Goal: Information Seeking & Learning: Find specific fact

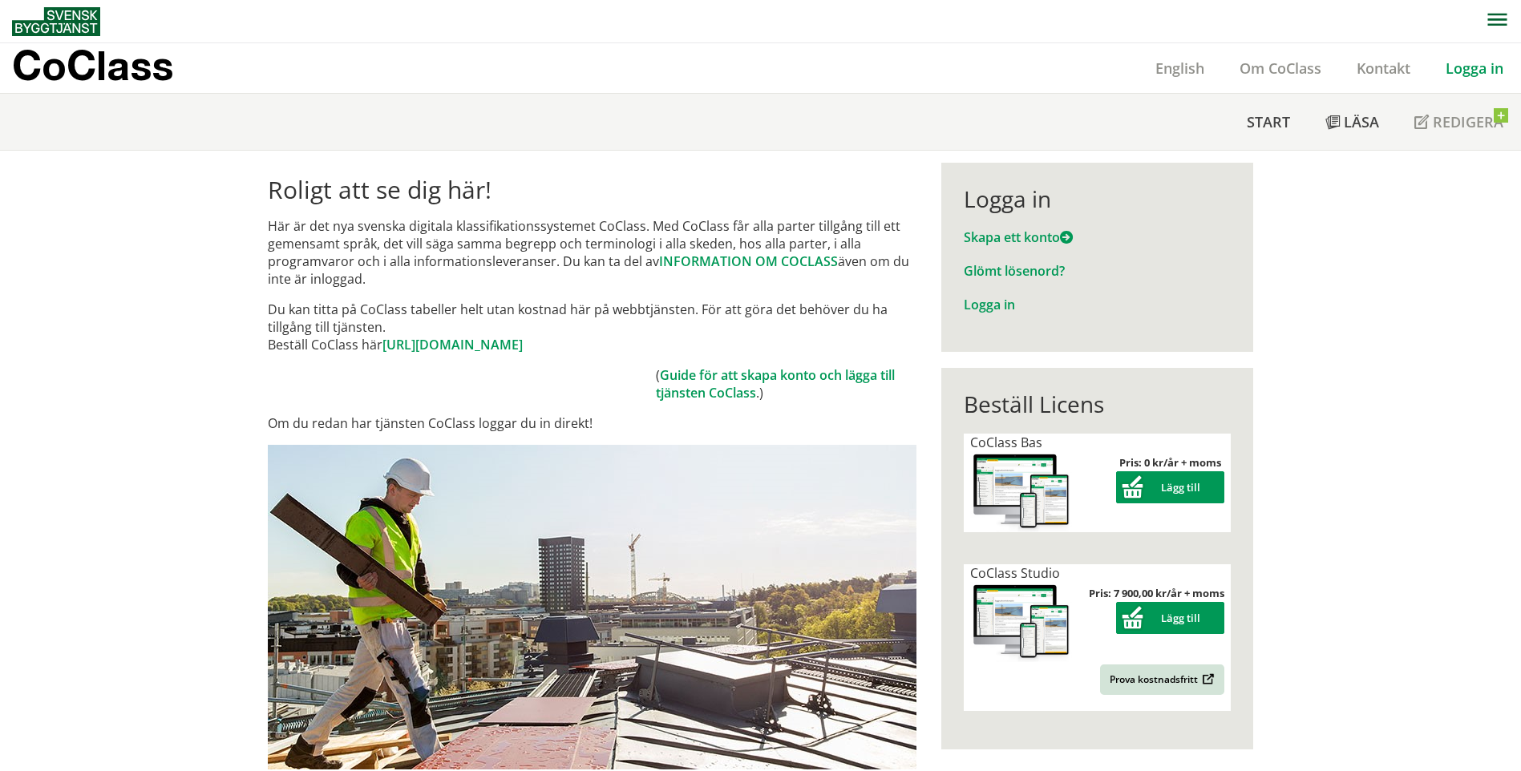
click at [1010, 201] on div "Logga in" at bounding box center [1097, 198] width 267 height 27
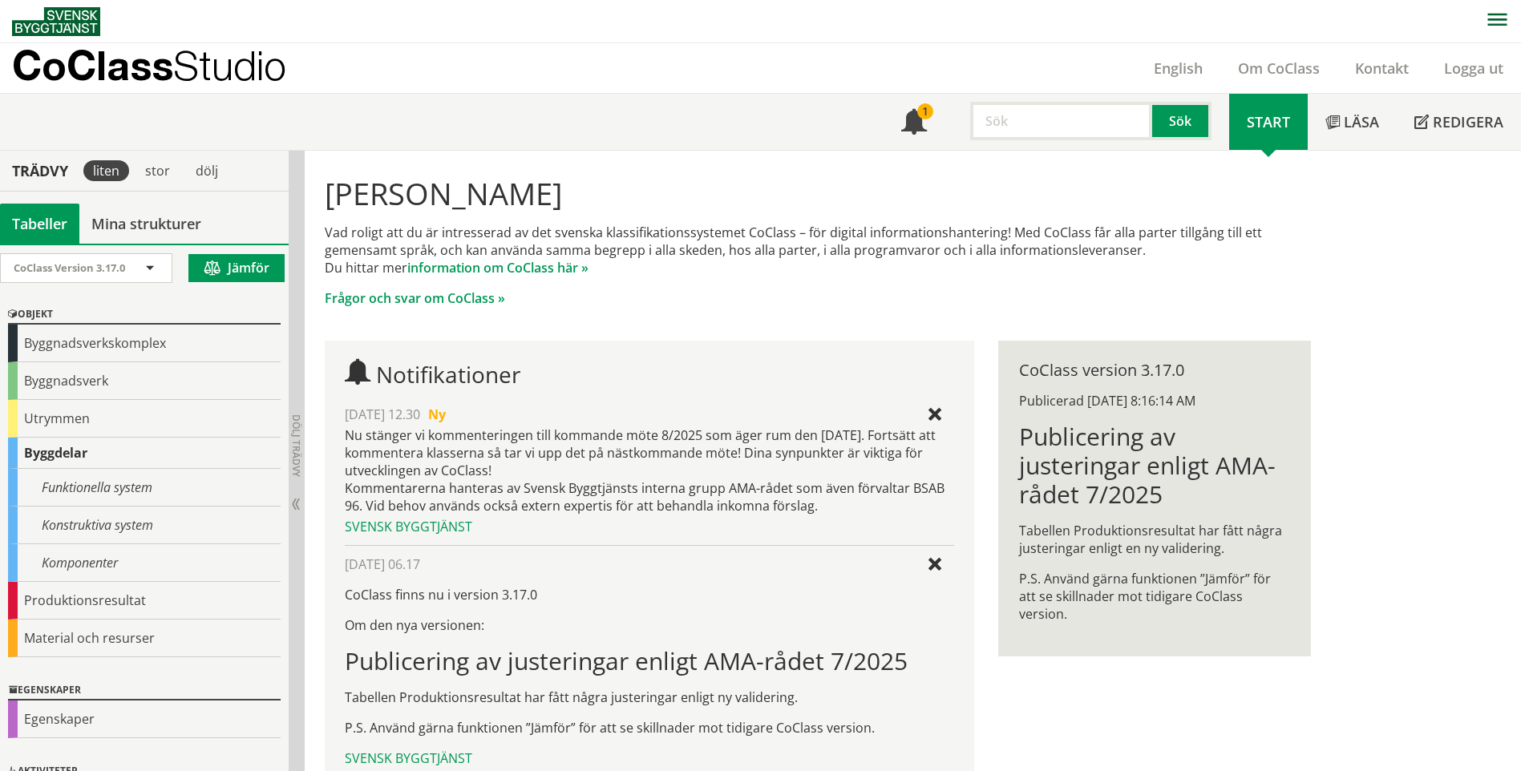
click at [1075, 125] on input "text" at bounding box center [1061, 121] width 182 height 38
type input "RD"
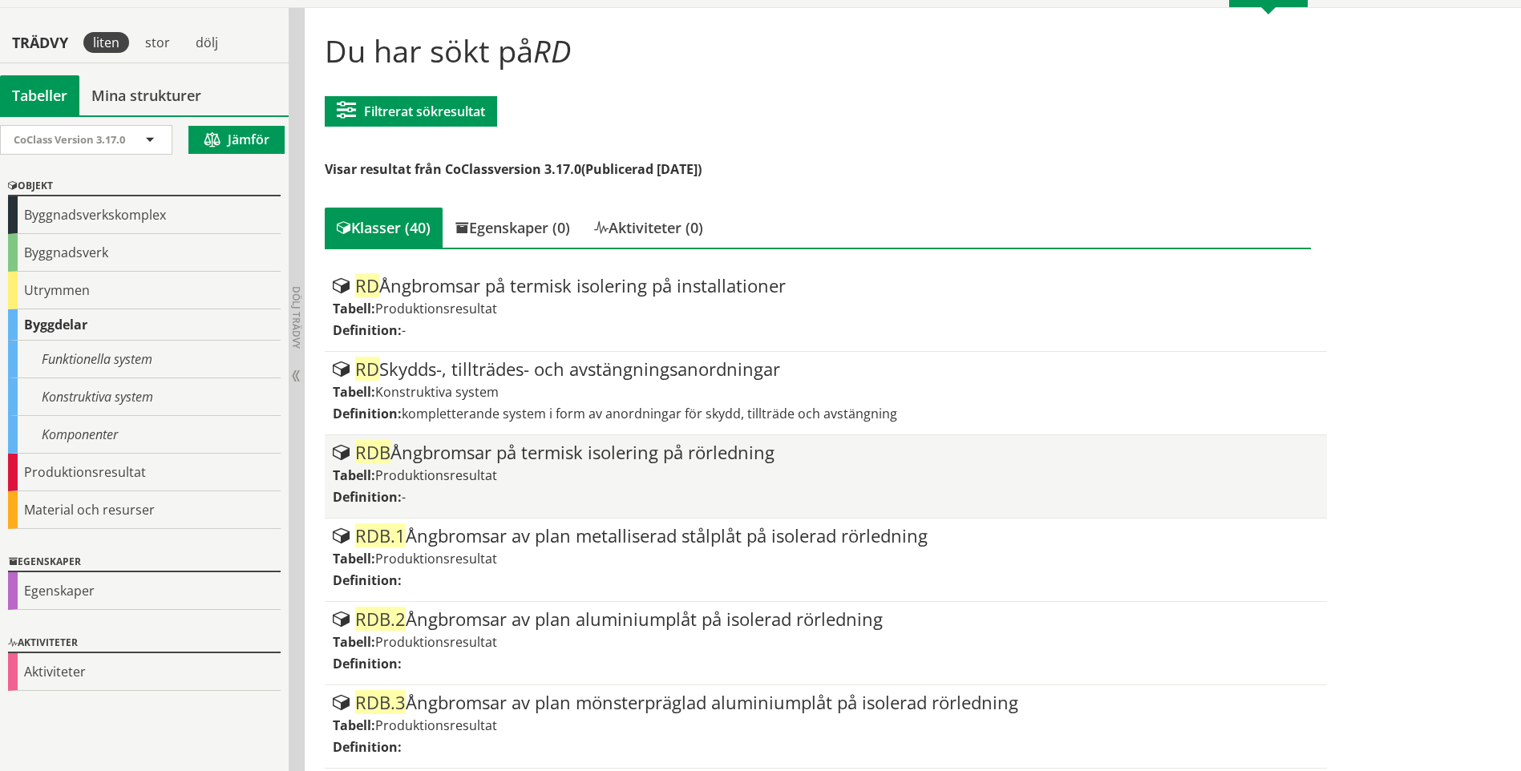
scroll to position [241, 0]
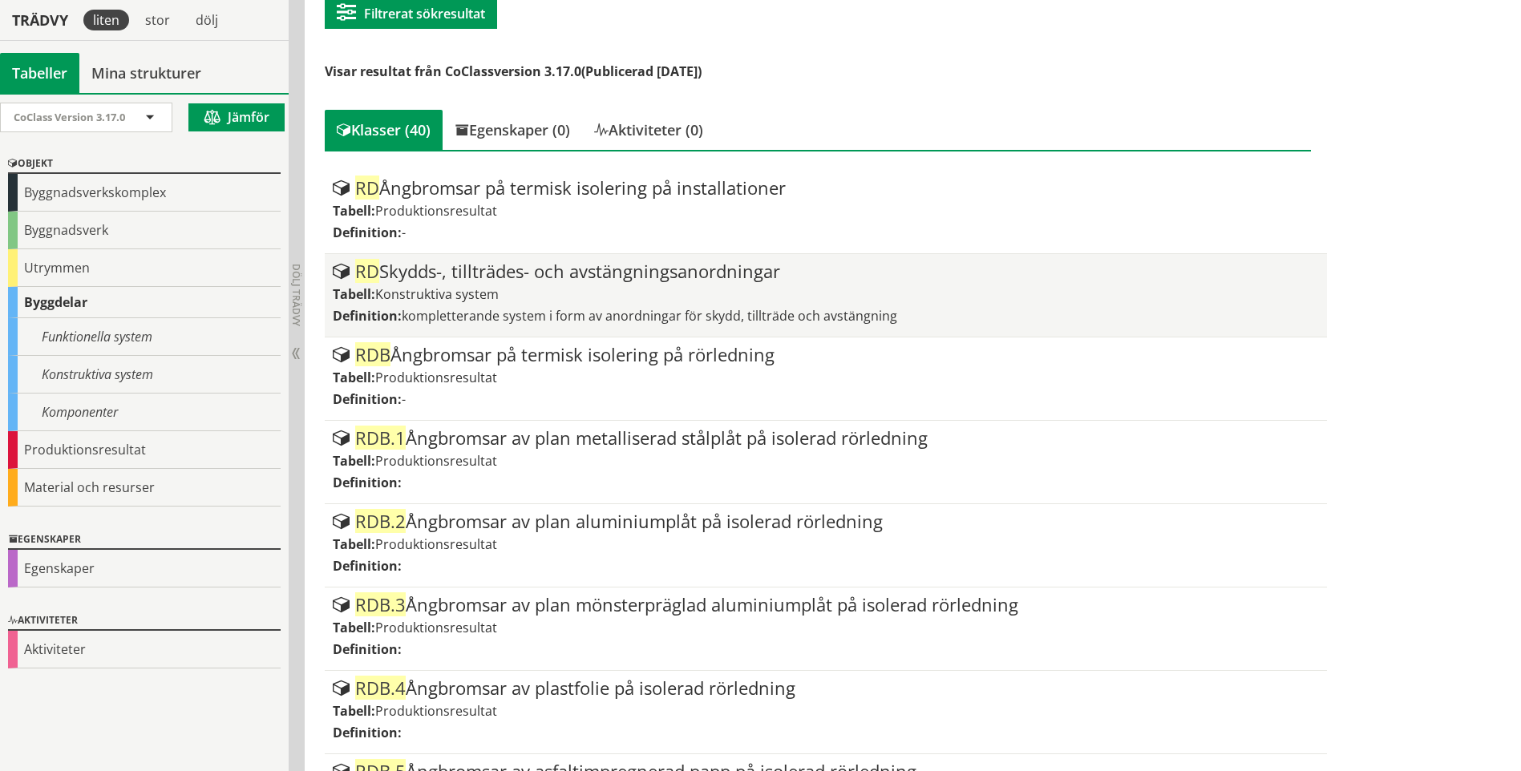
click at [625, 324] on span "kompletterande system i form av anordningar för skydd, tillträde och avstängning" at bounding box center [650, 316] width 496 height 18
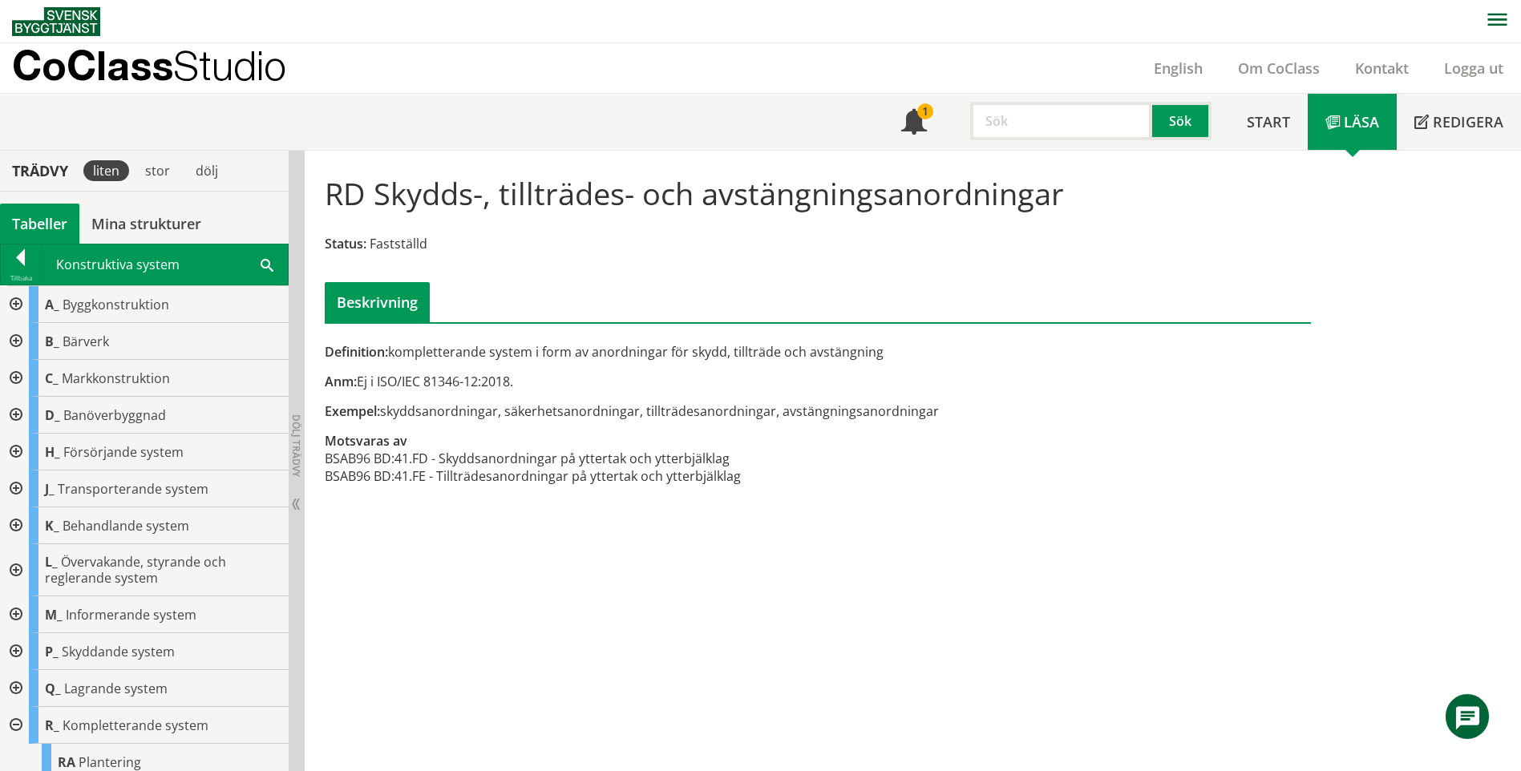
drag, startPoint x: 488, startPoint y: 415, endPoint x: 567, endPoint y: 411, distance: 79.5
click at [567, 411] on div "Exempel: skyddsanordningar, säkerhetsanordningar, tillträdesanordningar, avstän…" at bounding box center [649, 412] width 649 height 18
drag, startPoint x: 734, startPoint y: 414, endPoint x: 819, endPoint y: 418, distance: 84.3
click at [819, 418] on div "Exempel: skyddsanordningar, säkerhetsanordningar, tillträdesanordningar, avstän…" at bounding box center [649, 412] width 649 height 18
drag, startPoint x: 864, startPoint y: 411, endPoint x: 690, endPoint y: 410, distance: 173.2
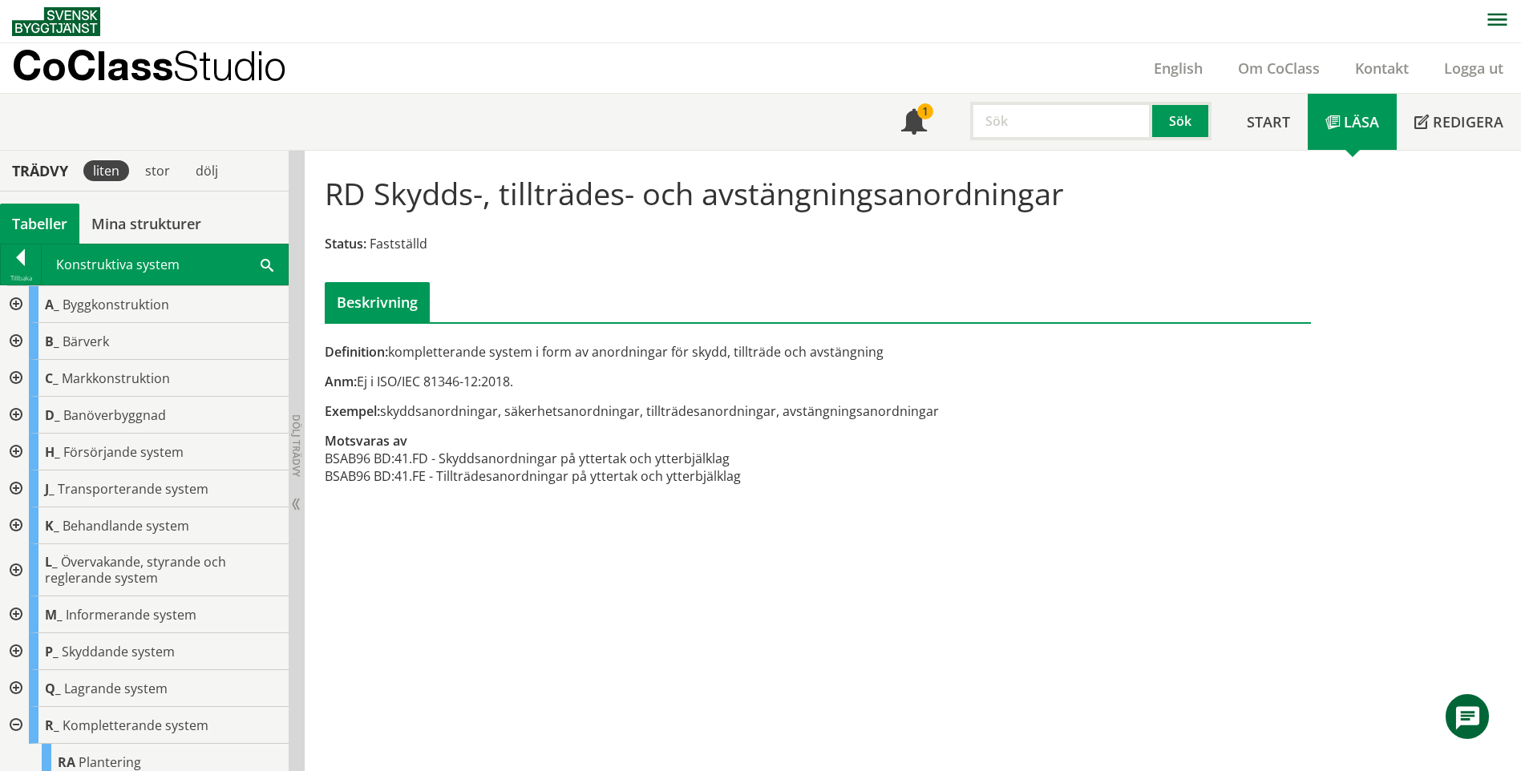
click at [696, 404] on div "Exempel: skyddsanordningar, säkerhetsanordningar, tillträdesanordningar, avstän…" at bounding box center [649, 412] width 649 height 18
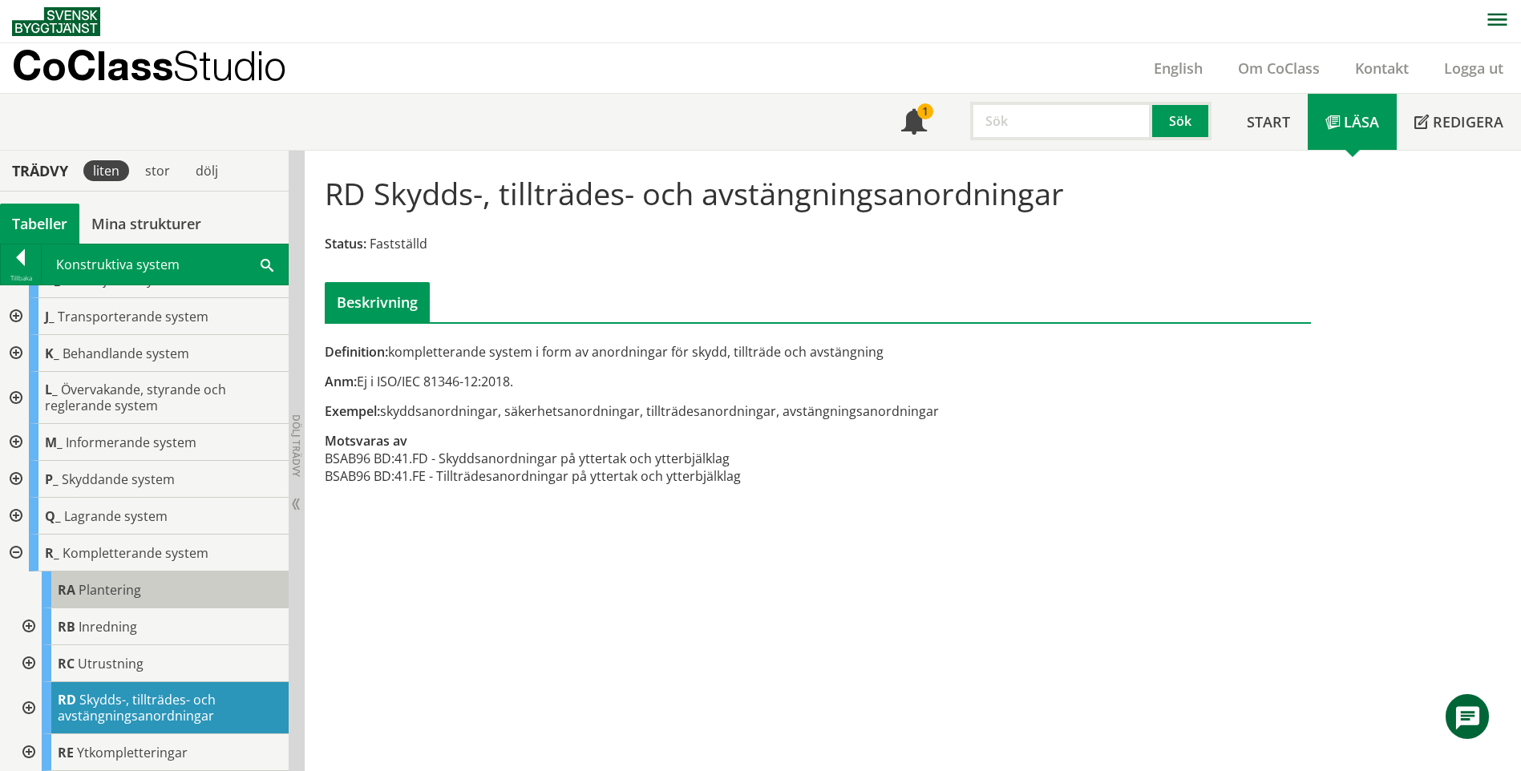
scroll to position [172, 0]
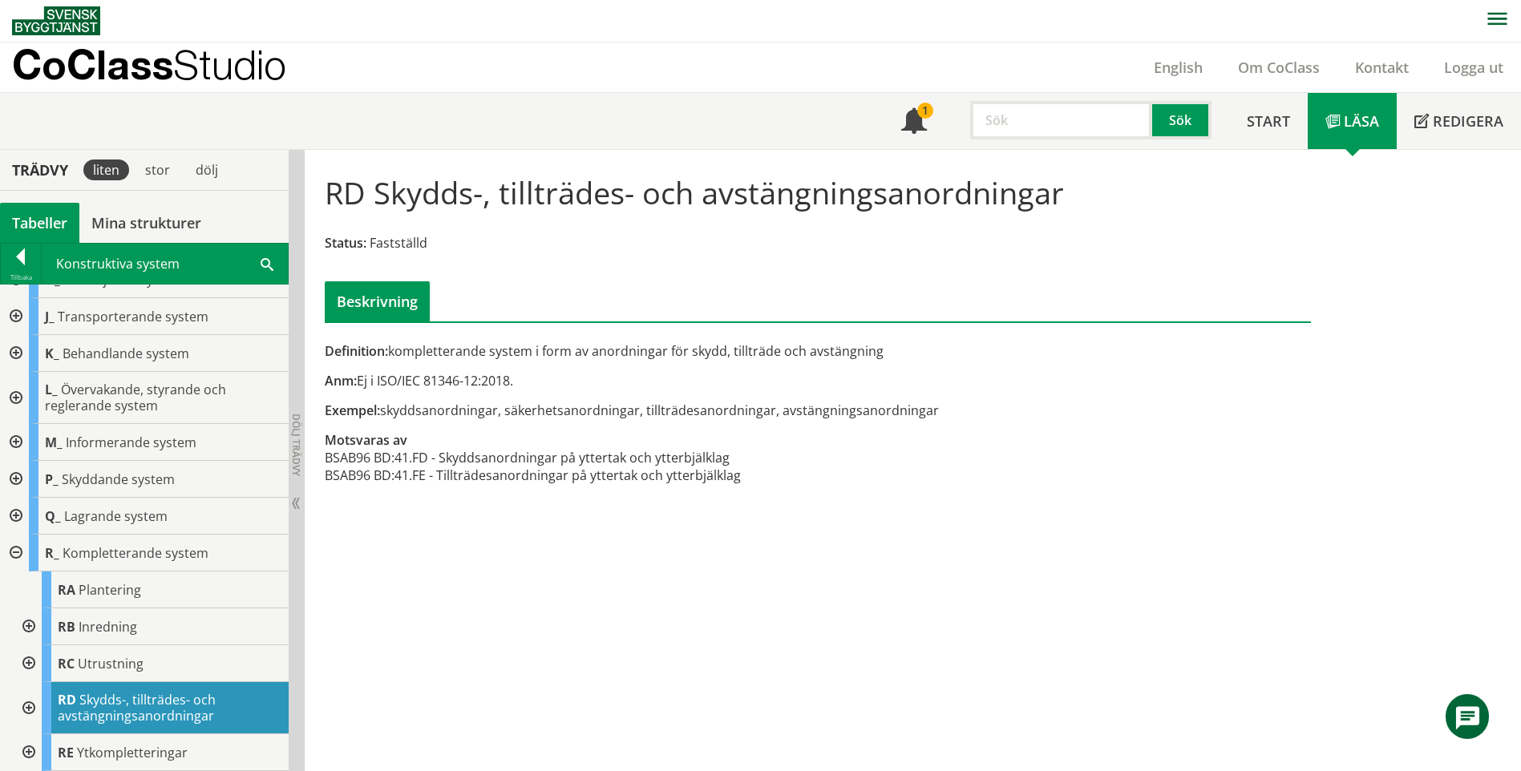
click at [1014, 105] on input "text" at bounding box center [1061, 120] width 182 height 38
type input "Lås"
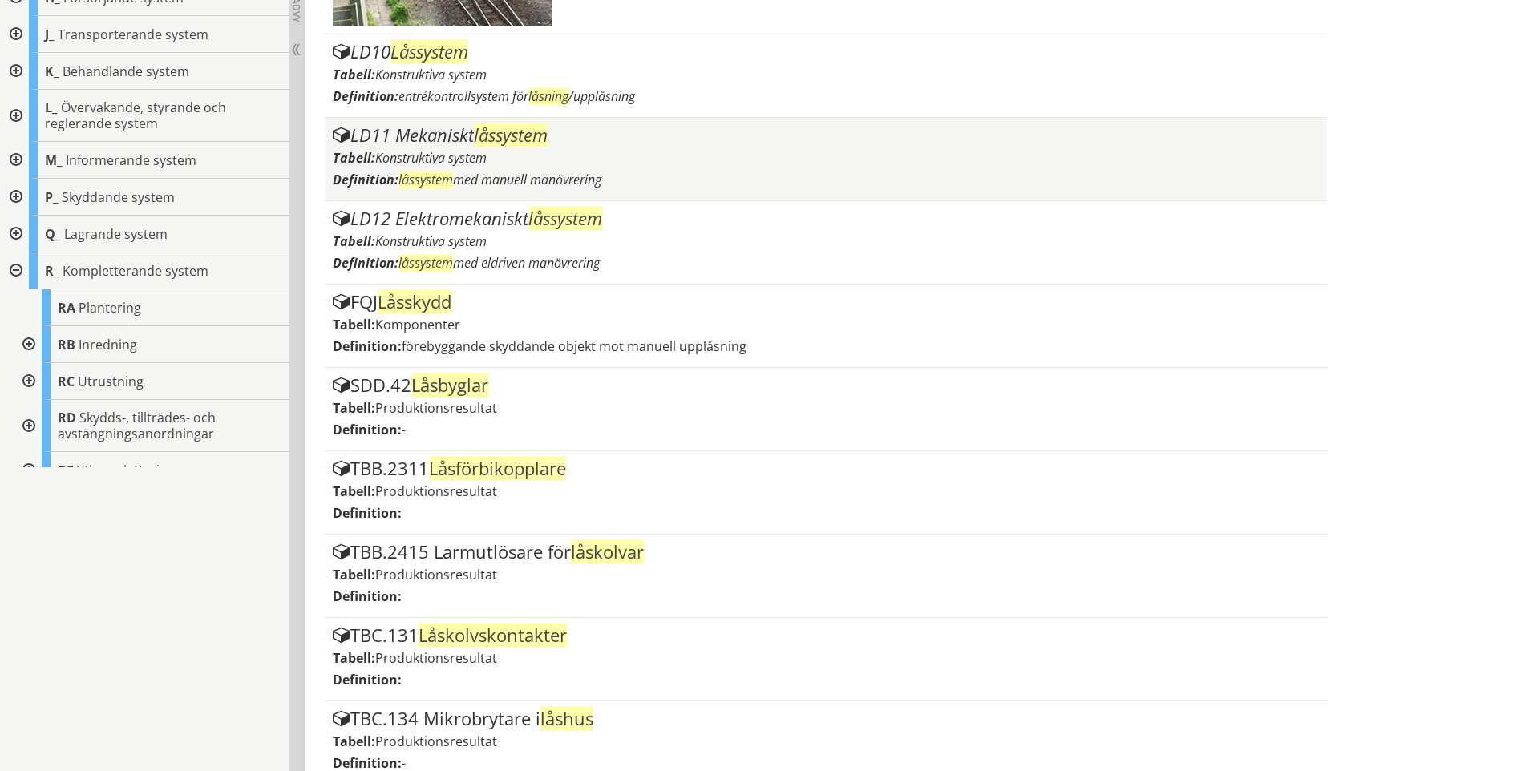
scroll to position [989, 0]
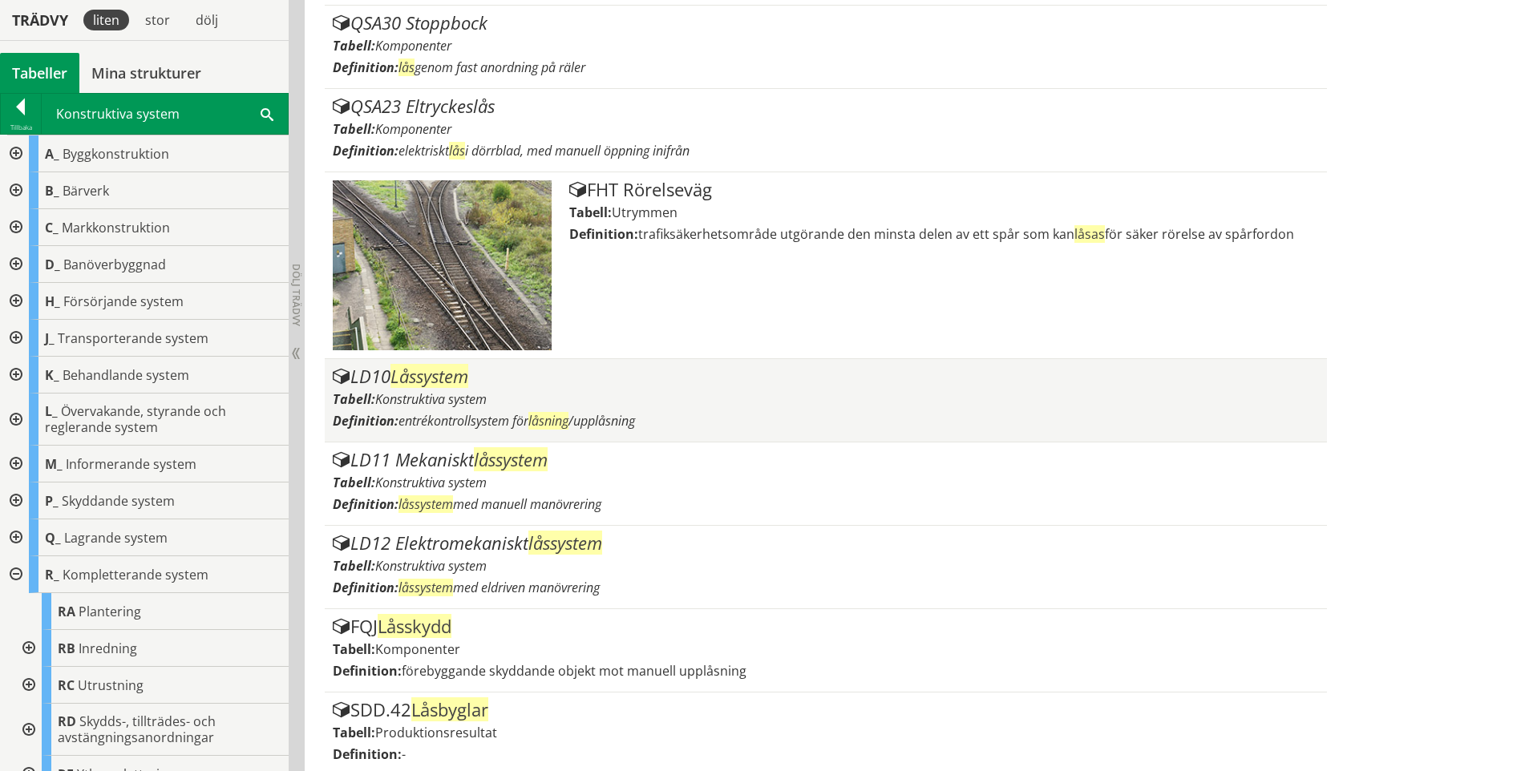
click at [516, 395] on div "Tabell: Konstruktiva system" at bounding box center [825, 400] width 985 height 18
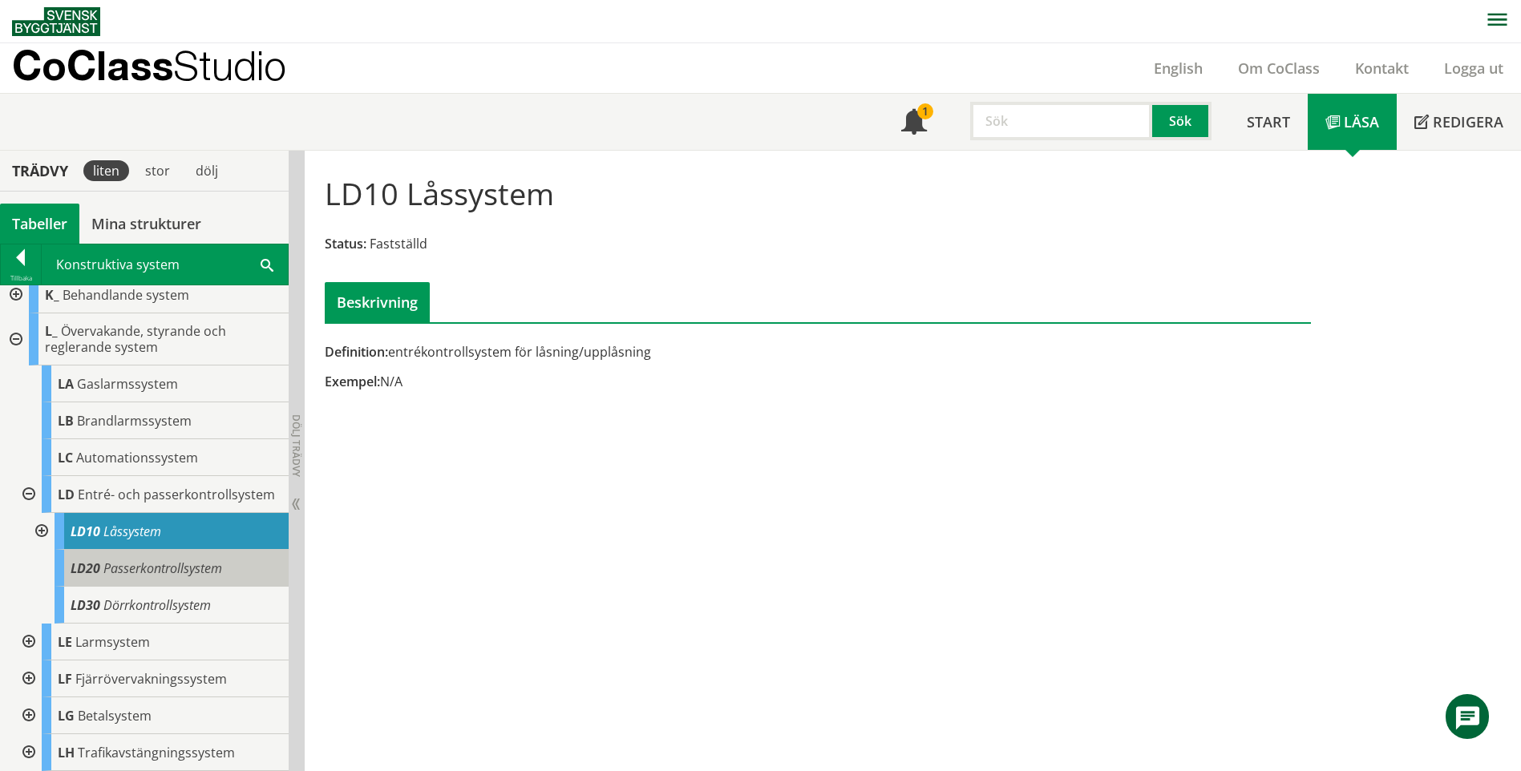
scroll to position [241, 0]
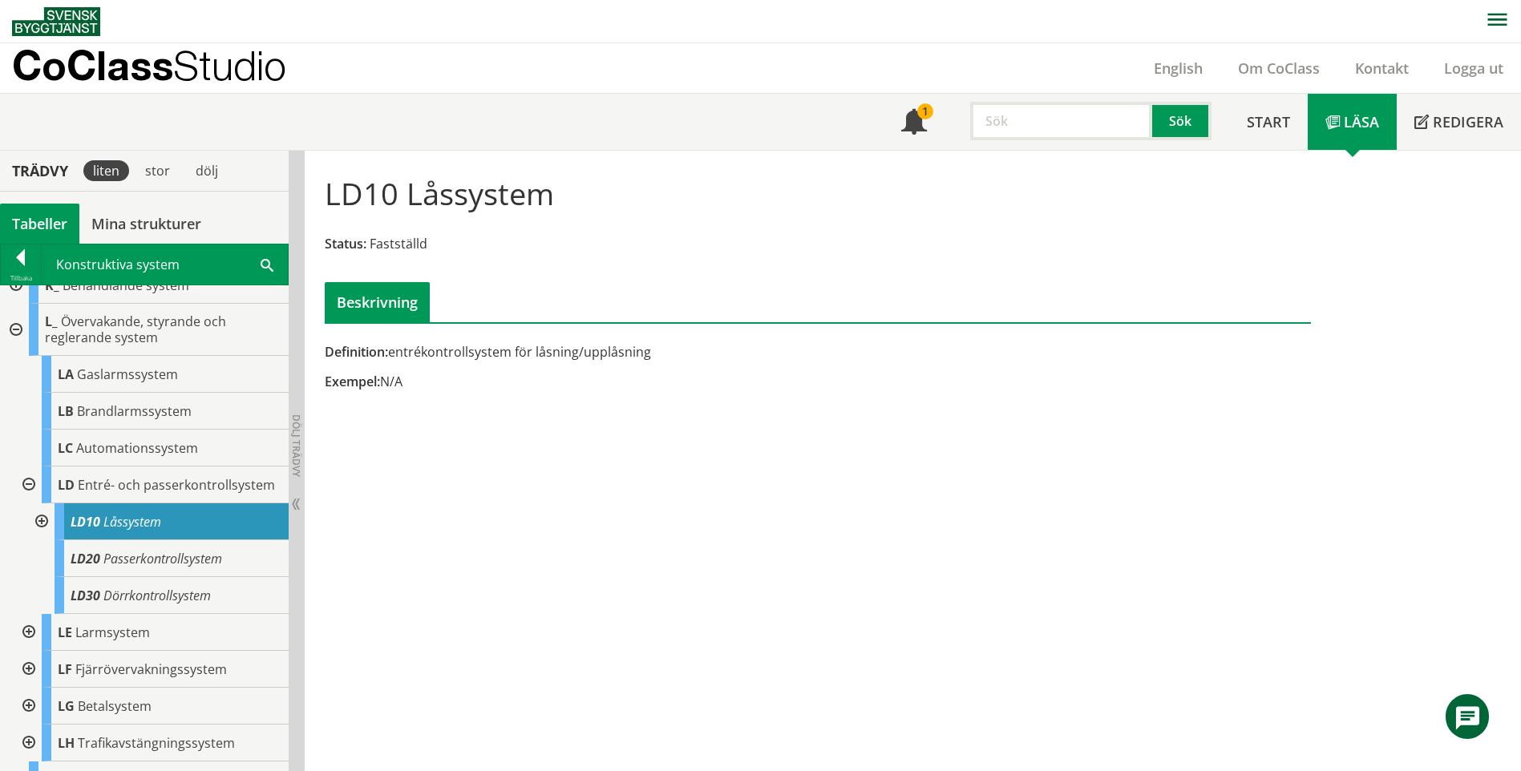
click at [44, 532] on div at bounding box center [40, 522] width 29 height 37
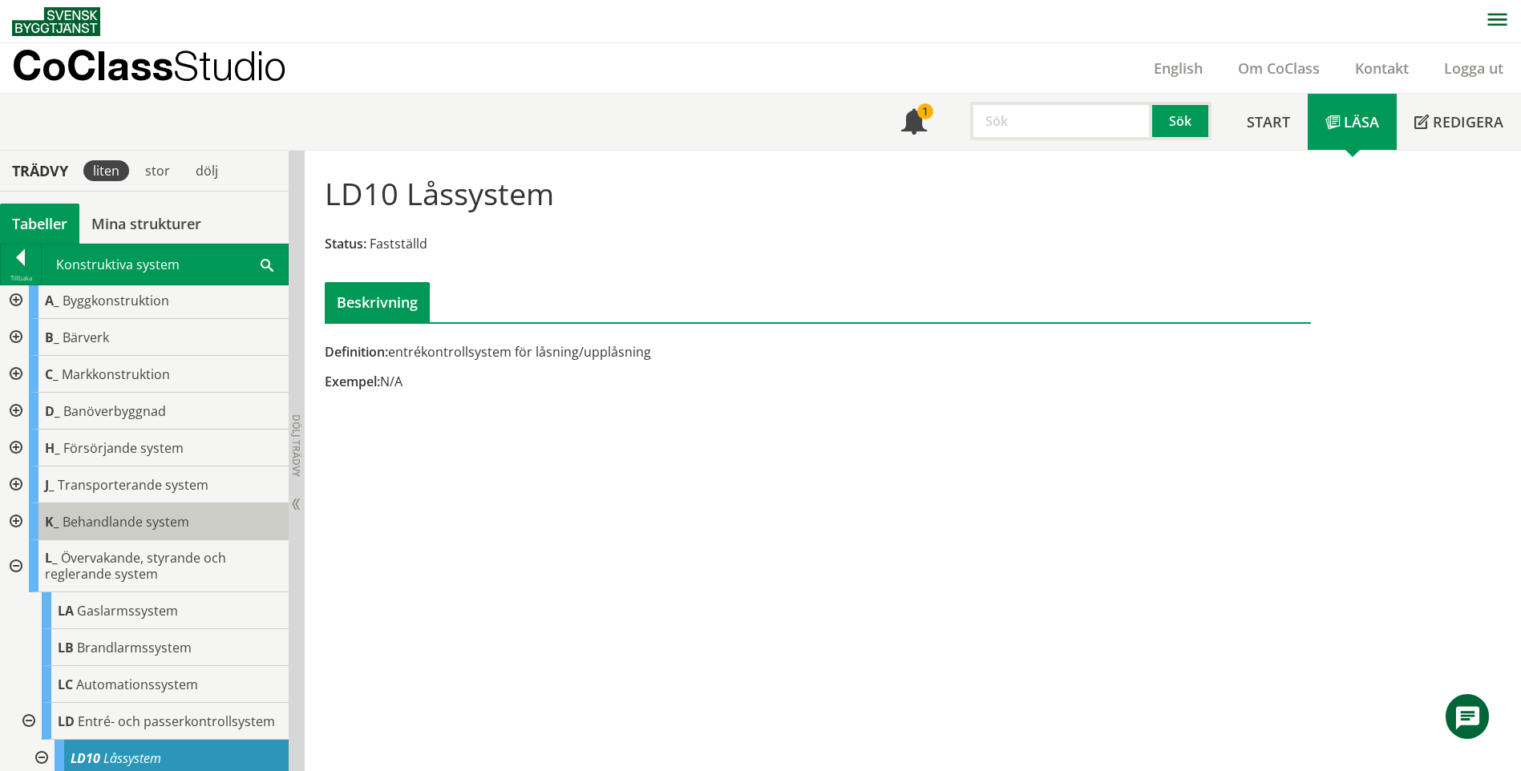
scroll to position [0, 0]
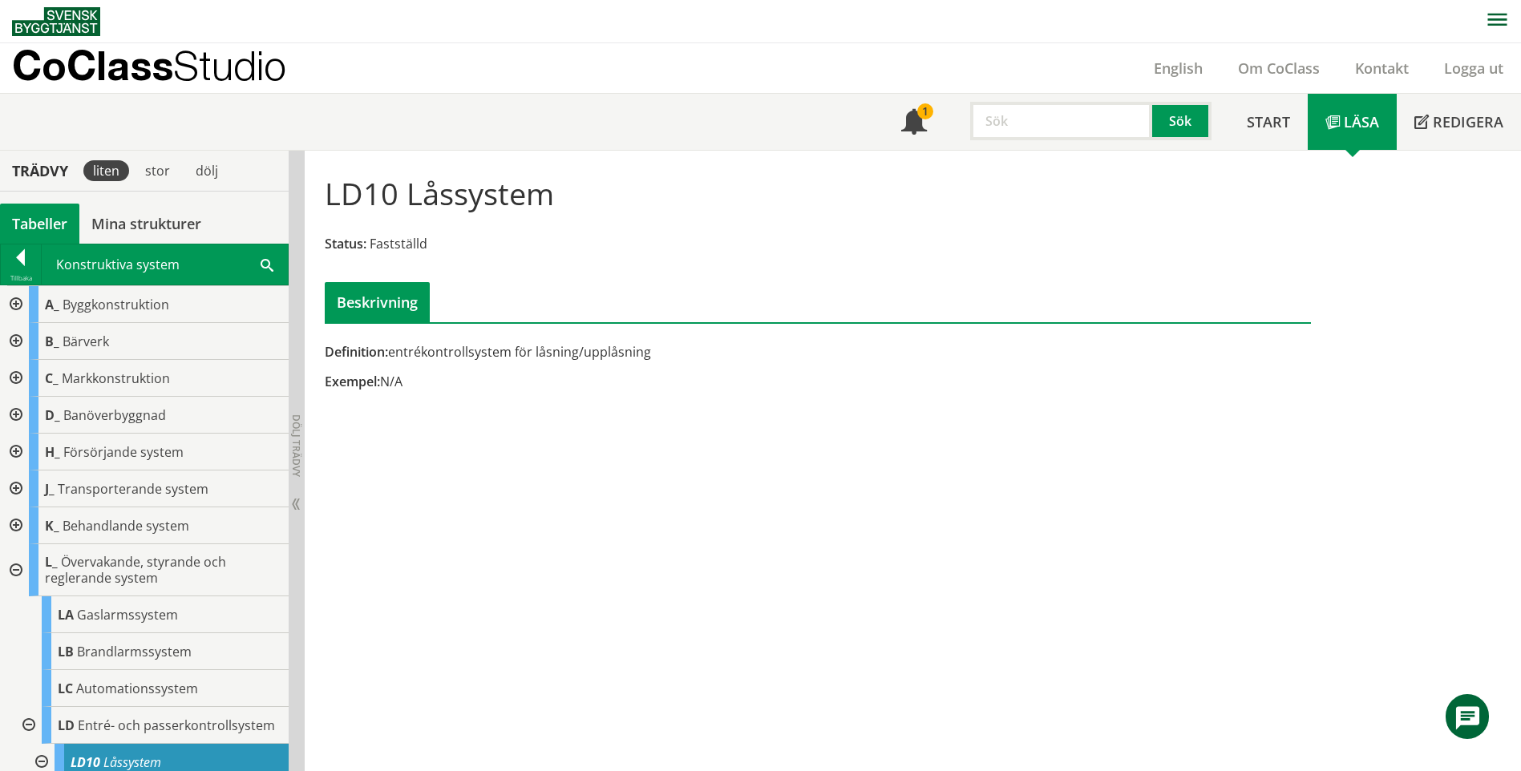
click at [1035, 123] on input "text" at bounding box center [1061, 121] width 182 height 38
type input "lås"
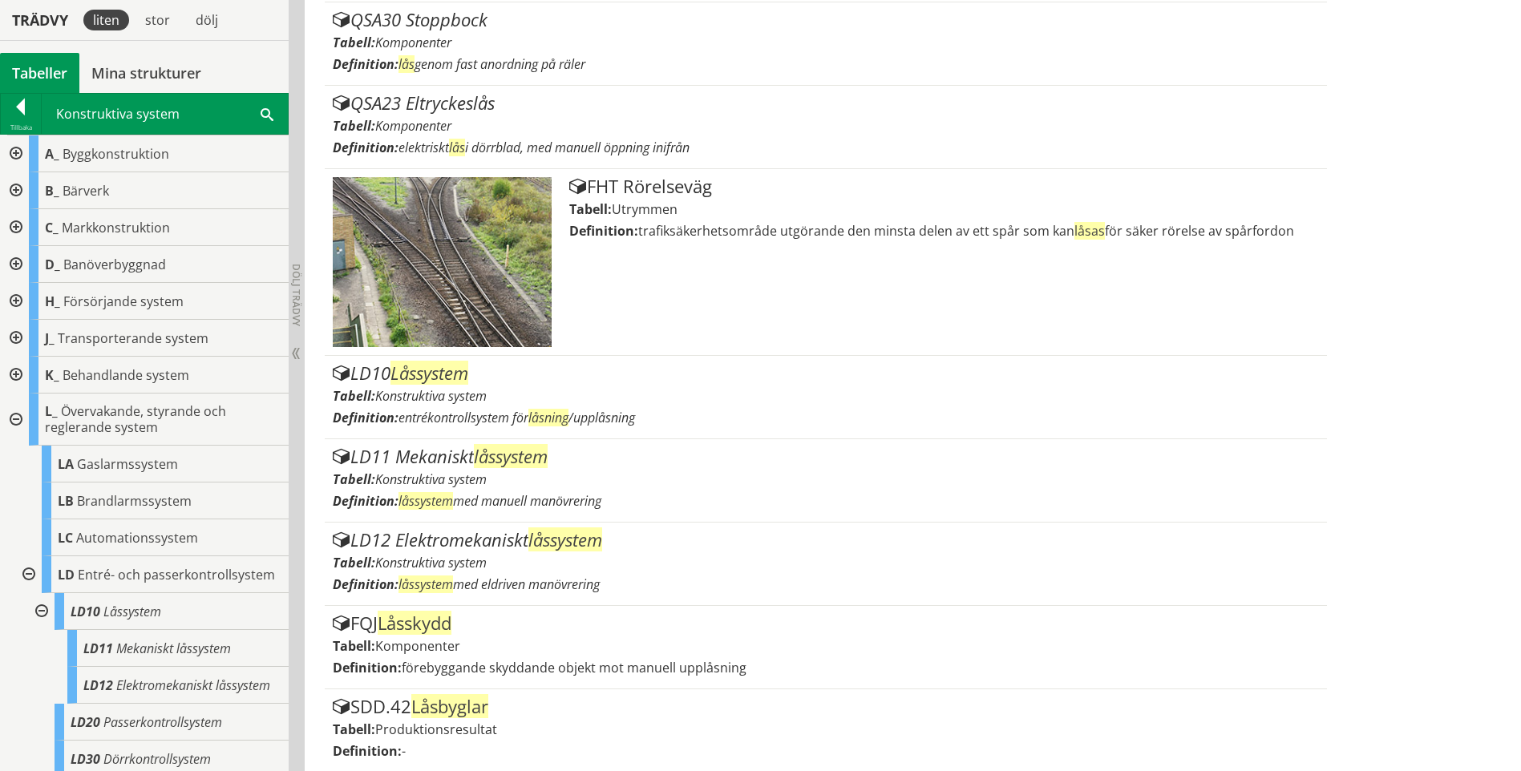
scroll to position [995, 0]
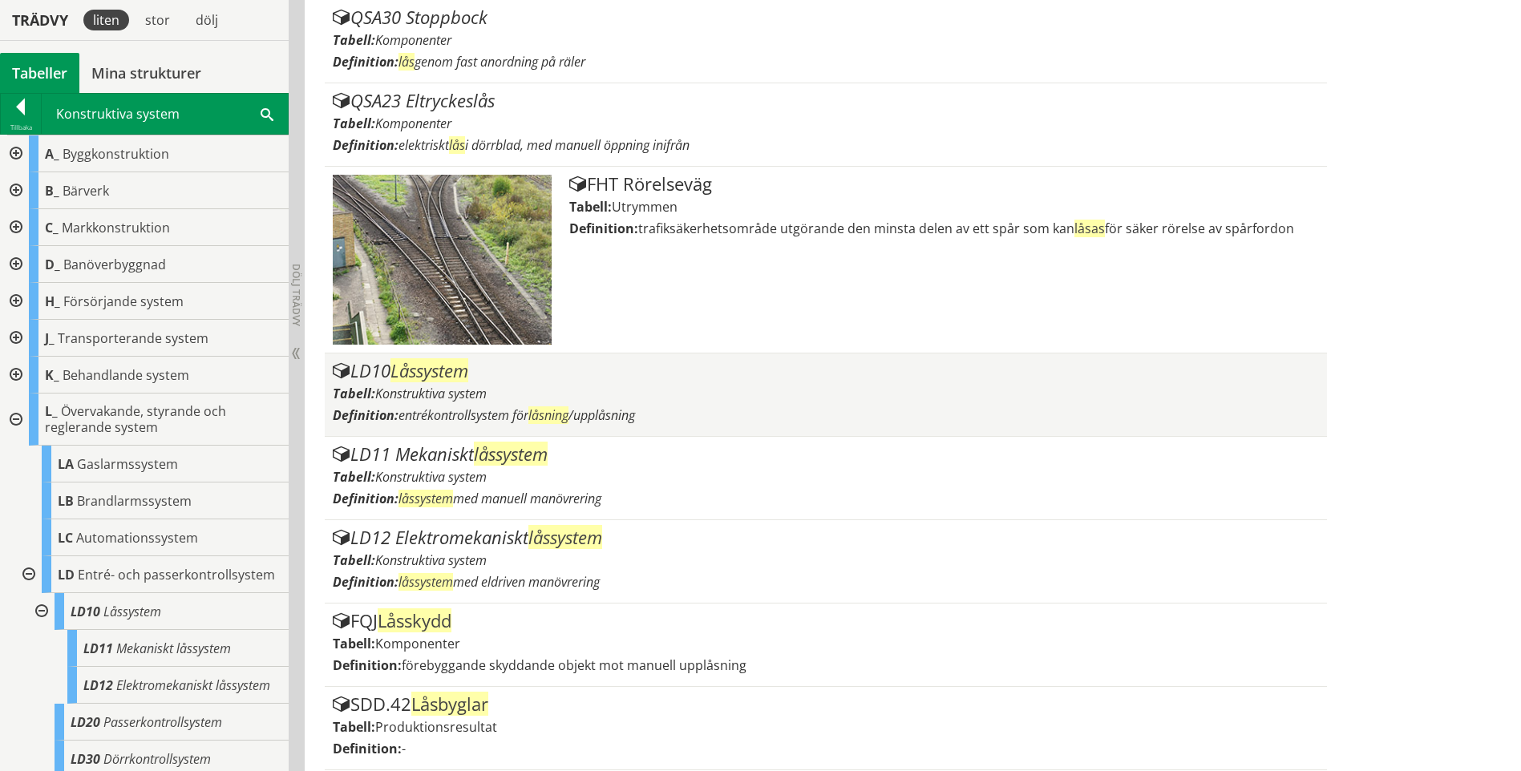
click at [511, 397] on div "Tabell: Konstruktiva system" at bounding box center [825, 394] width 985 height 18
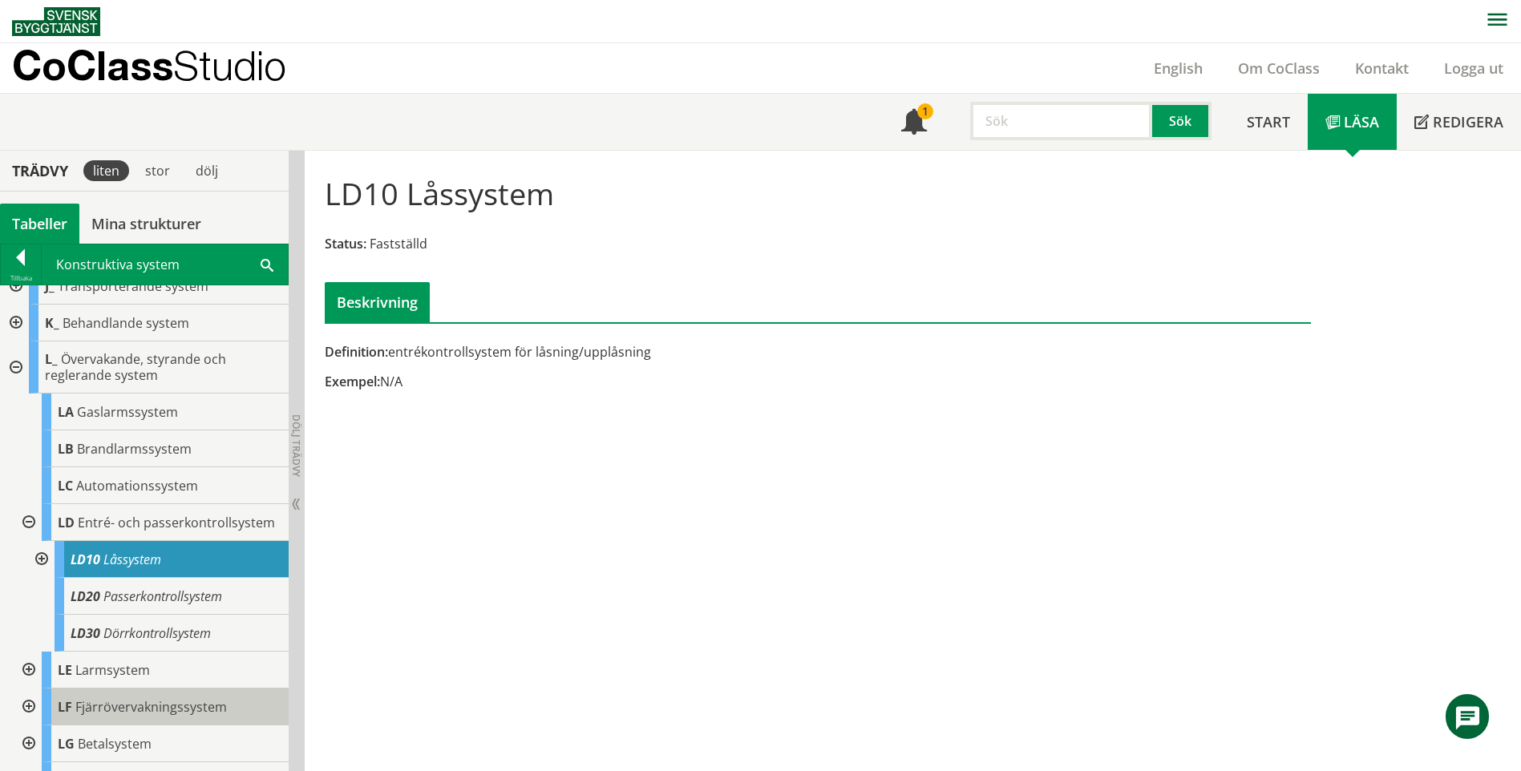
scroll to position [394, 0]
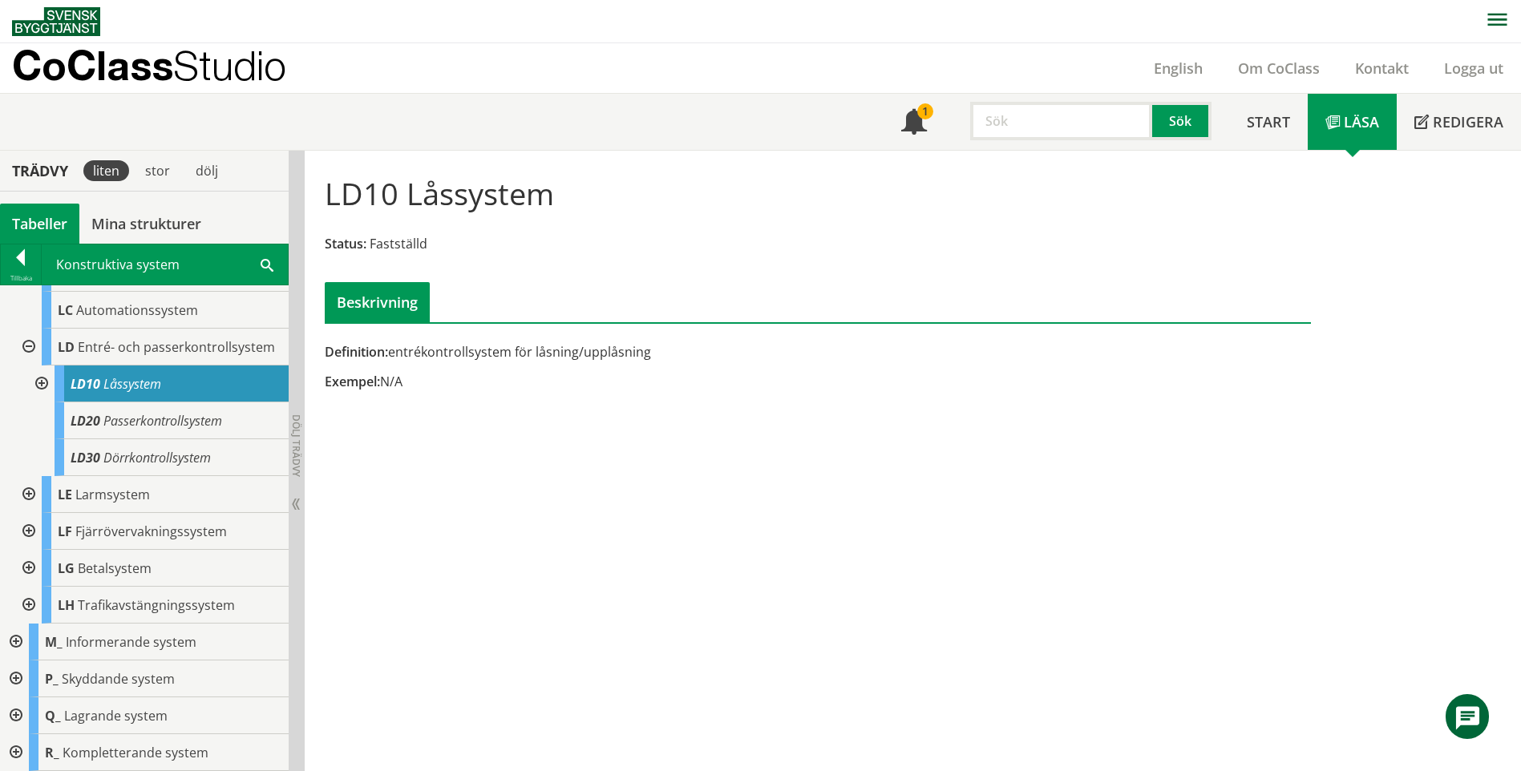
click at [30, 497] on div at bounding box center [27, 494] width 29 height 37
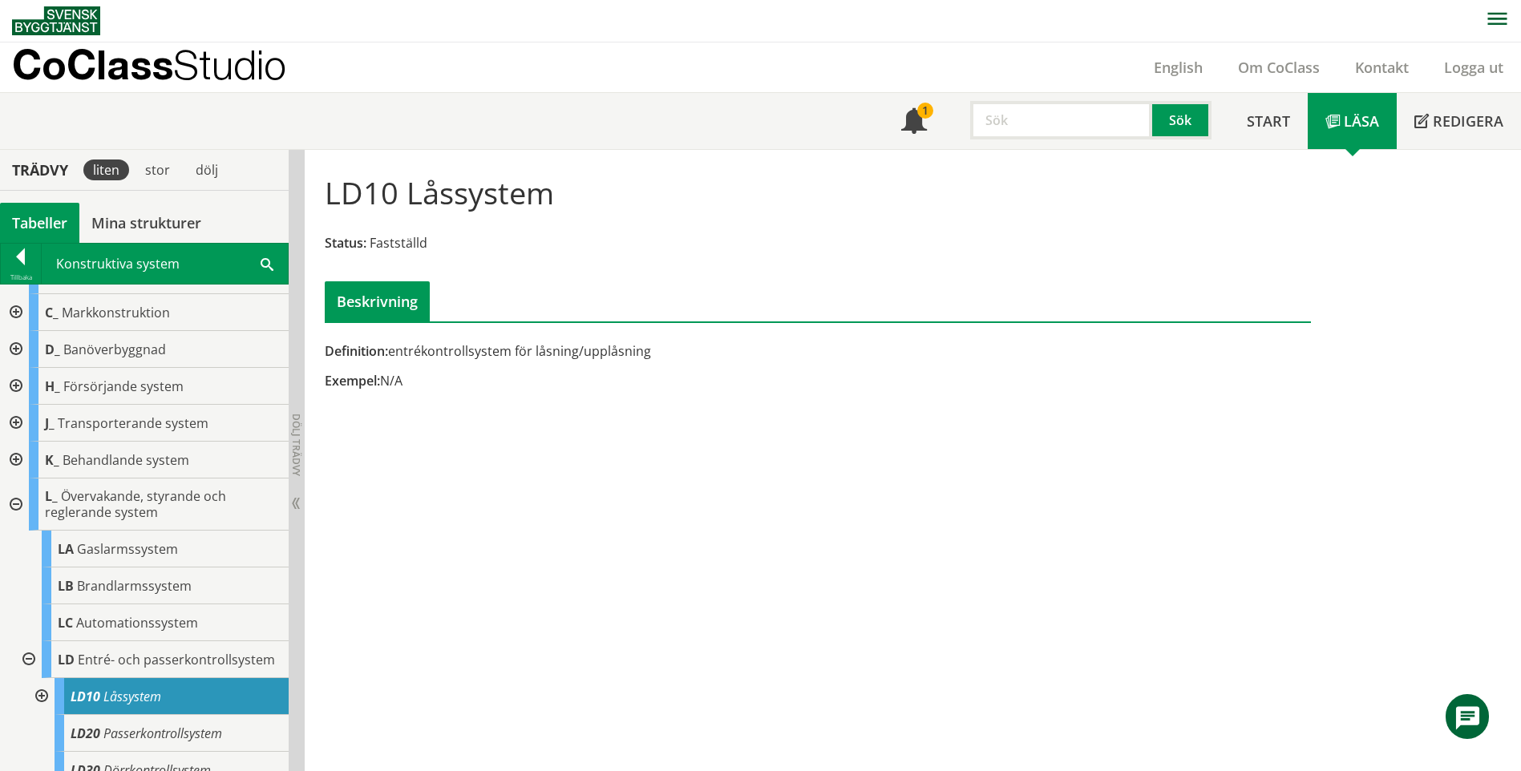
scroll to position [0, 0]
